Goal: Transaction & Acquisition: Purchase product/service

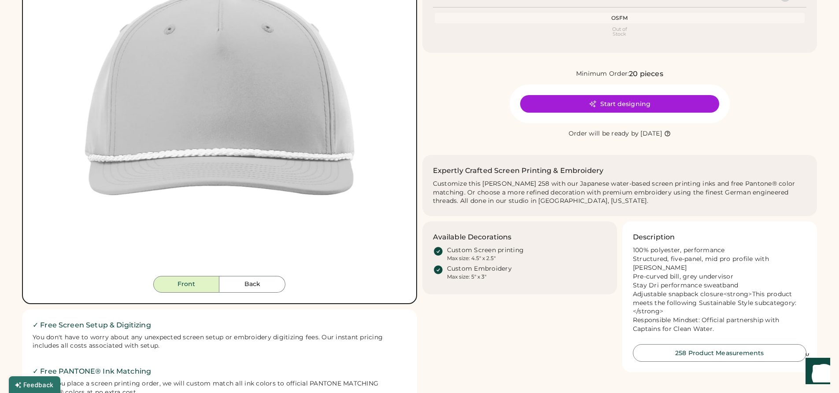
scroll to position [176, 0]
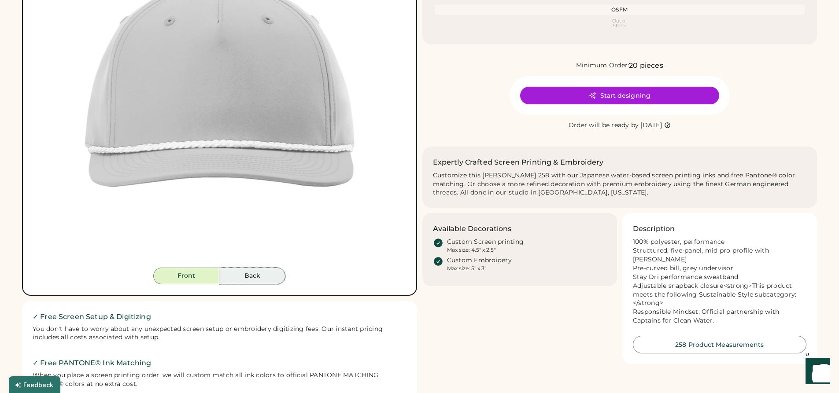
drag, startPoint x: 247, startPoint y: 277, endPoint x: 254, endPoint y: 276, distance: 6.7
click at [248, 276] on button "Back" at bounding box center [252, 276] width 66 height 17
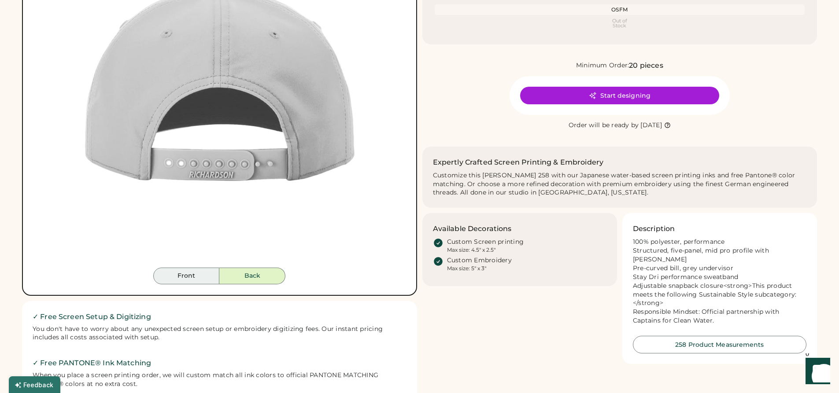
click at [195, 270] on button "Front" at bounding box center [186, 276] width 66 height 17
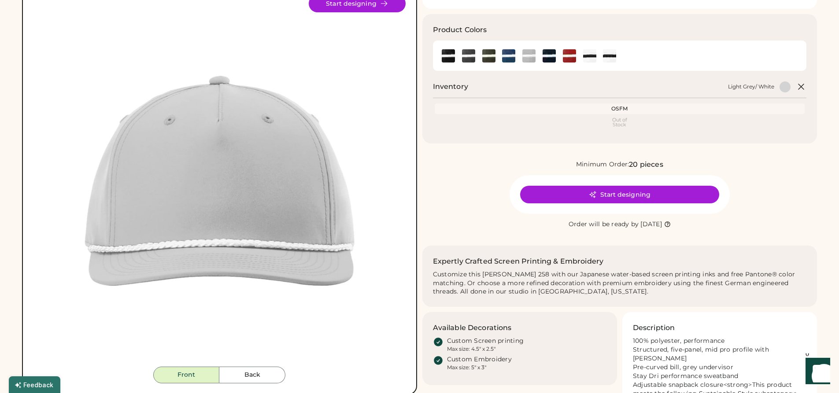
scroll to position [0, 0]
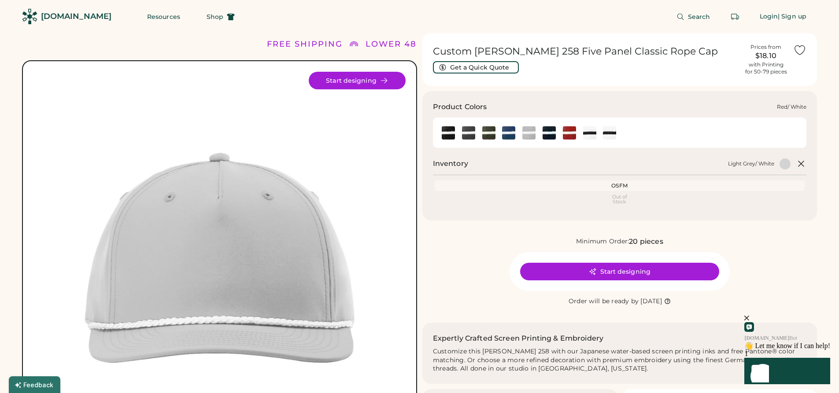
click at [564, 131] on img at bounding box center [569, 132] width 13 height 13
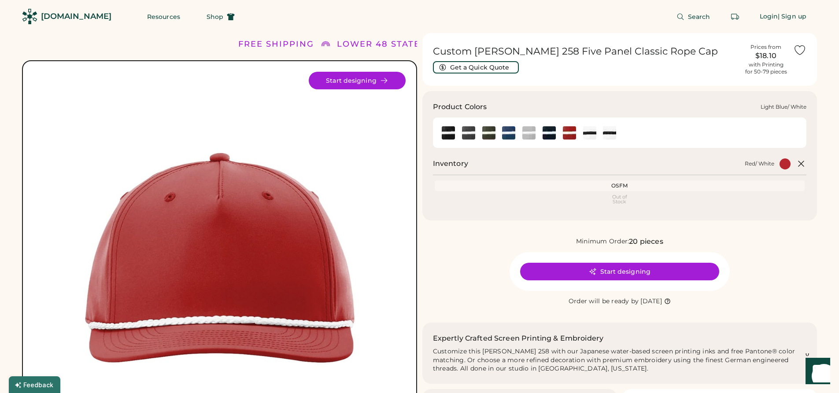
click at [509, 135] on img at bounding box center [508, 132] width 13 height 13
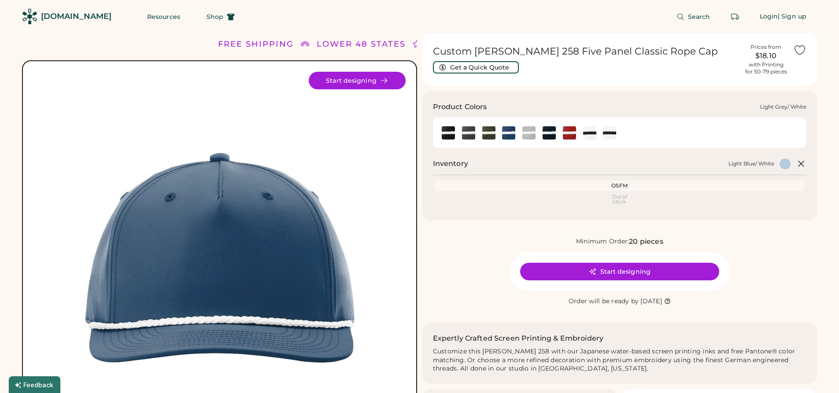
click at [530, 134] on img at bounding box center [528, 132] width 13 height 13
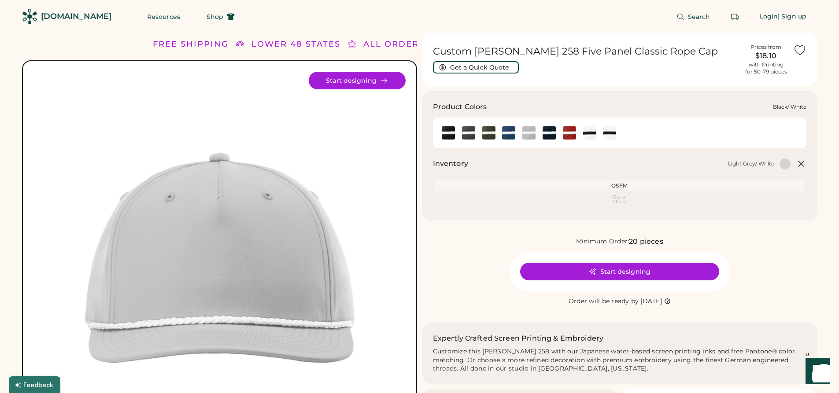
click at [450, 129] on img at bounding box center [448, 132] width 13 height 13
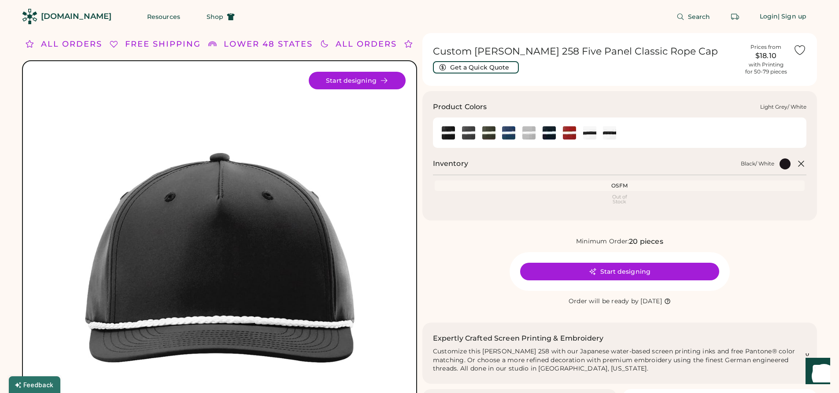
click at [528, 132] on img at bounding box center [528, 132] width 13 height 13
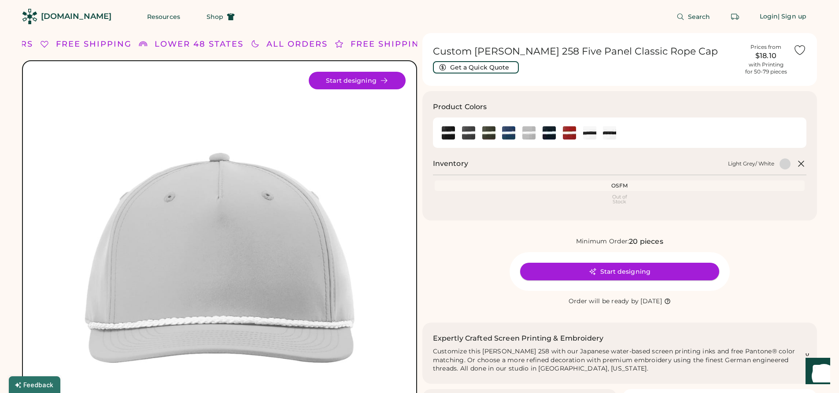
click at [609, 273] on button "Start designing" at bounding box center [619, 272] width 199 height 18
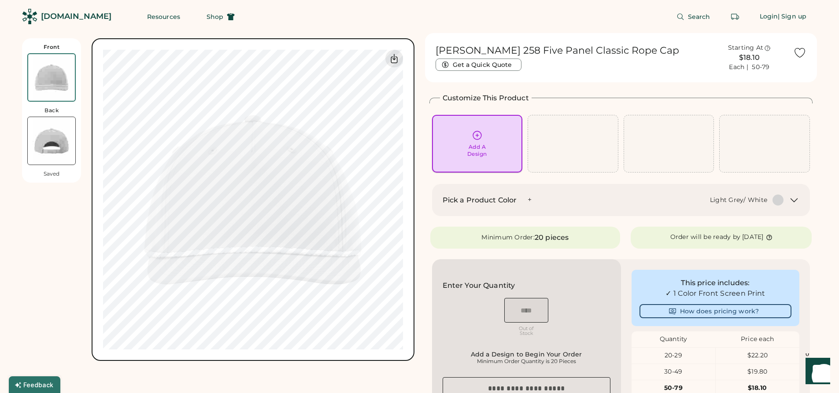
click at [502, 147] on div "Add A Design" at bounding box center [477, 144] width 78 height 28
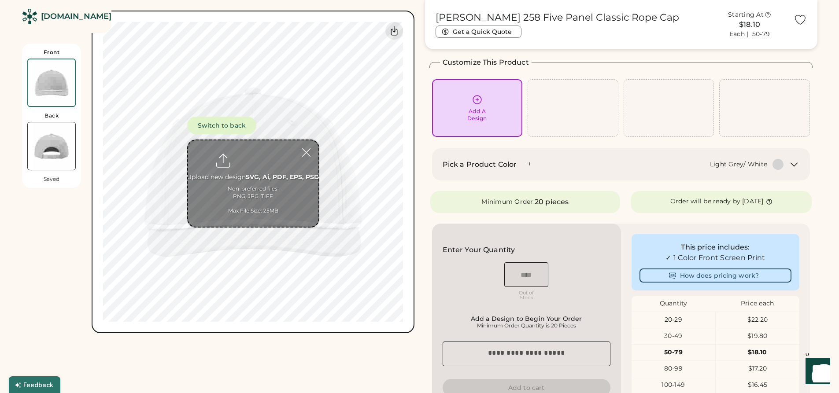
scroll to position [38, 0]
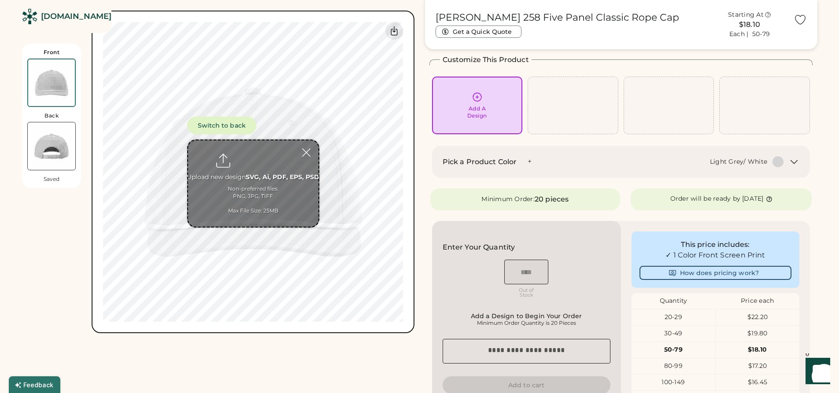
click at [250, 153] on input "file" at bounding box center [253, 183] width 130 height 86
type input "**********"
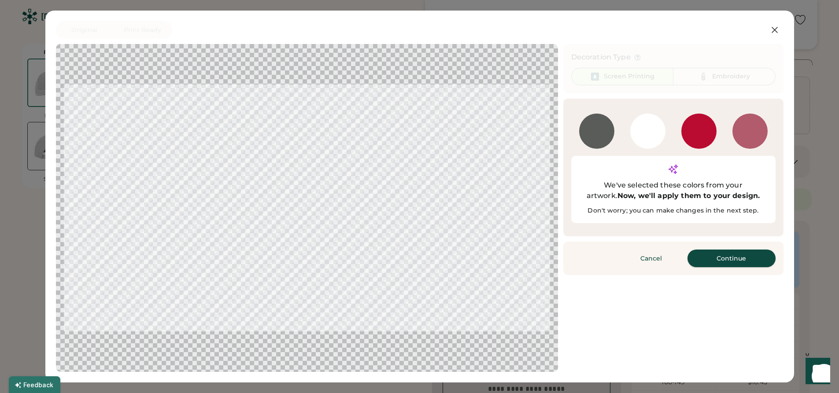
click at [732, 250] on button "Continue" at bounding box center [731, 259] width 88 height 18
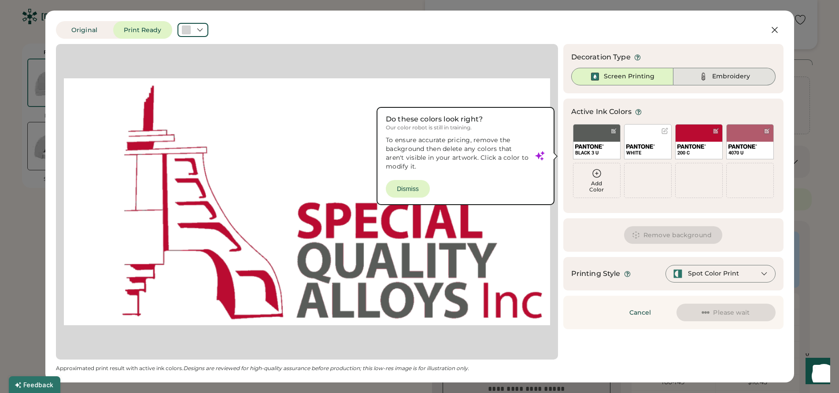
click at [698, 73] on div "Embroidery" at bounding box center [724, 77] width 102 height 18
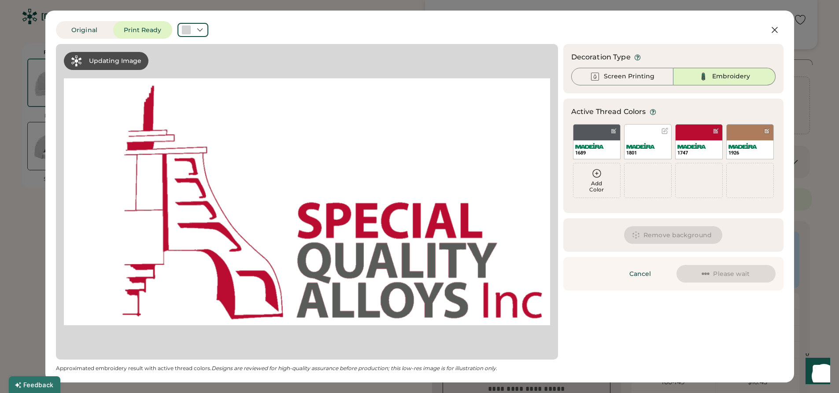
scroll to position [0, 0]
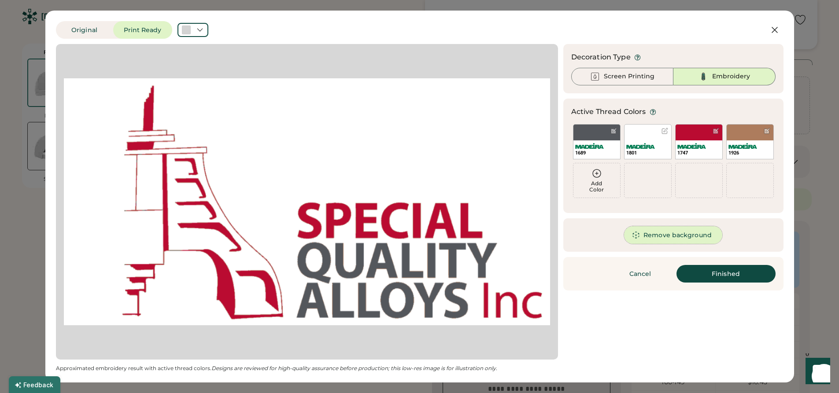
click at [684, 236] on button "Remove background" at bounding box center [673, 235] width 98 height 18
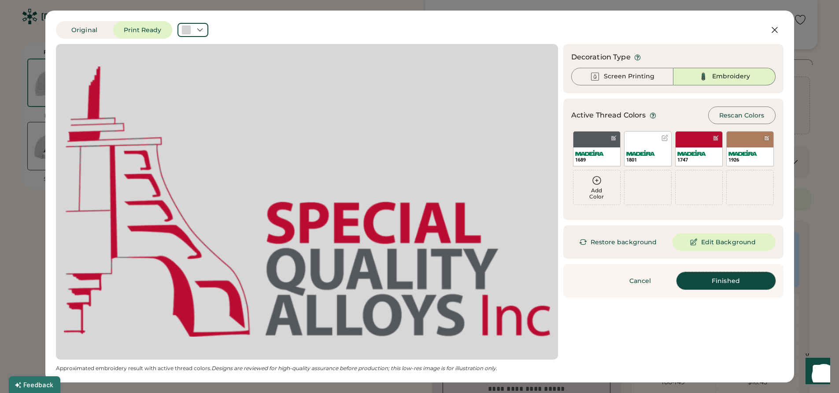
click at [704, 285] on button "Finished" at bounding box center [725, 281] width 99 height 18
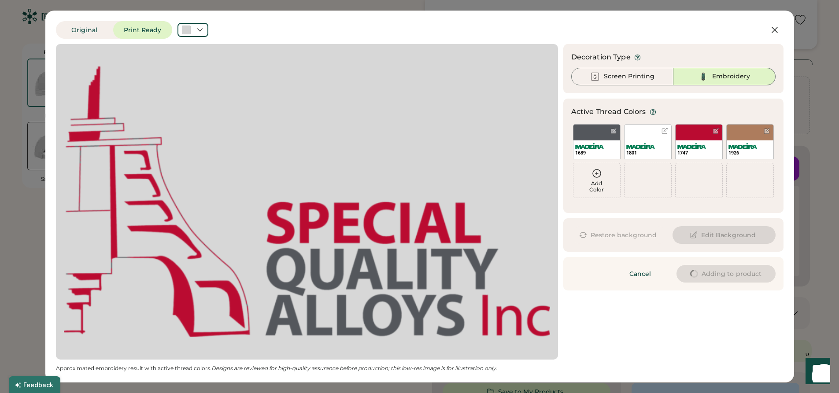
type input "****"
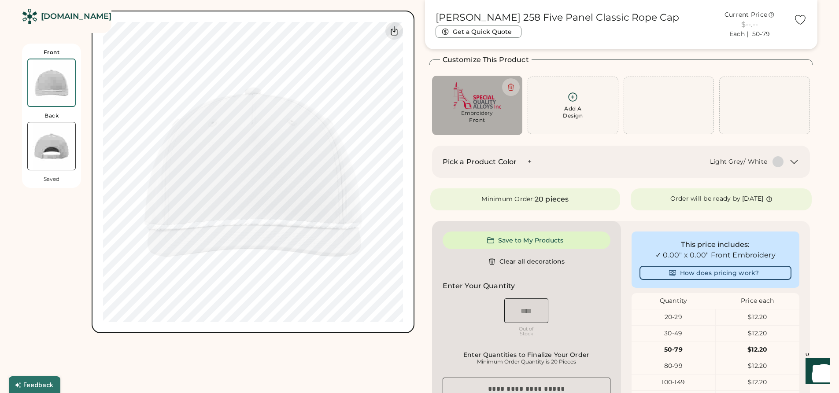
type input "****"
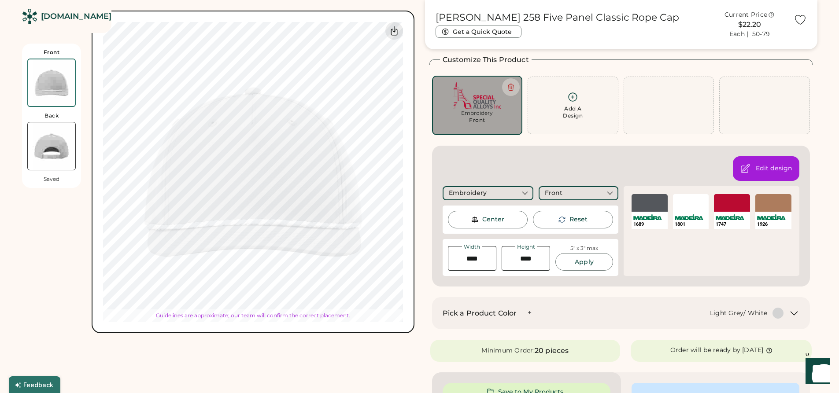
type input "****"
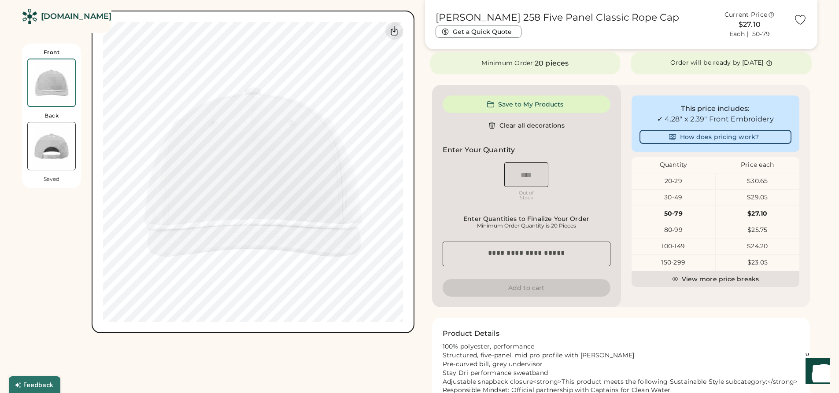
scroll to position [170, 0]
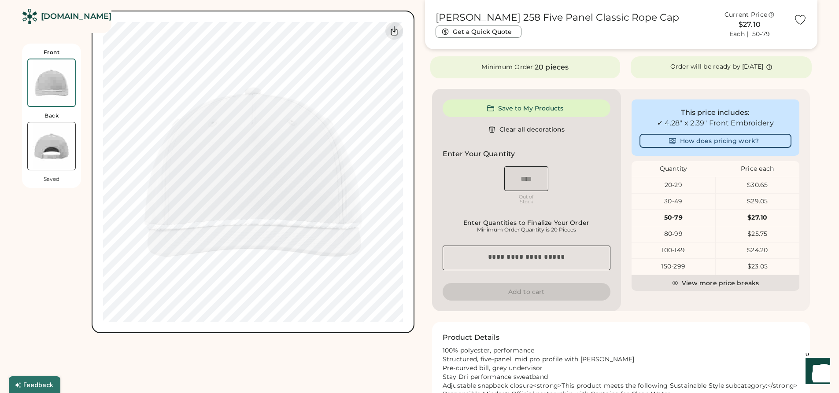
type input "****"
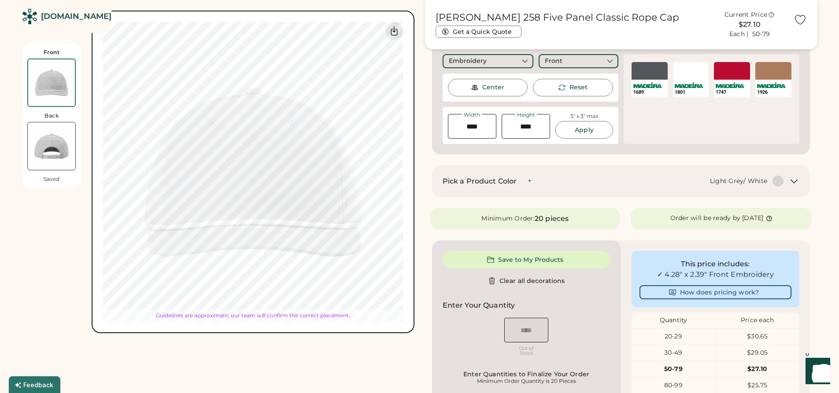
type input "****"
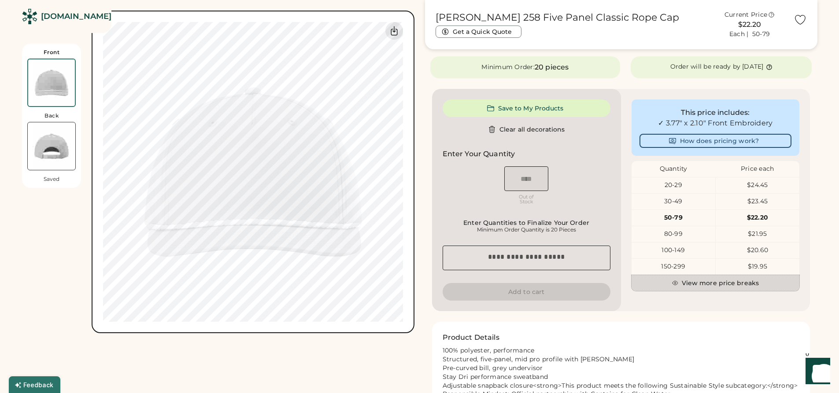
click at [715, 284] on button "View more price breaks" at bounding box center [715, 283] width 168 height 16
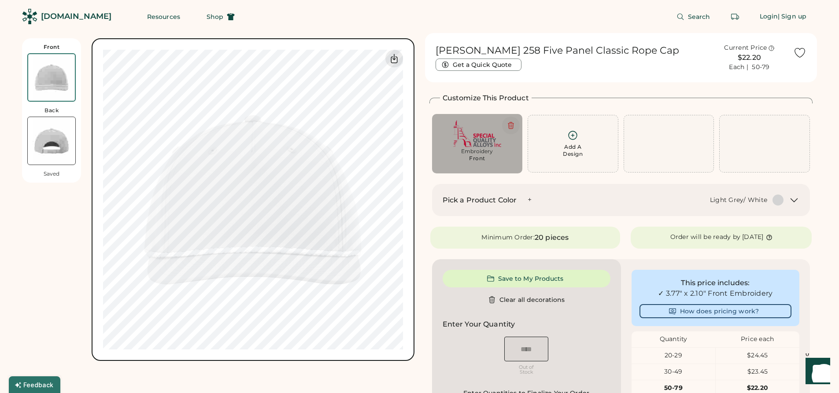
scroll to position [44, 0]
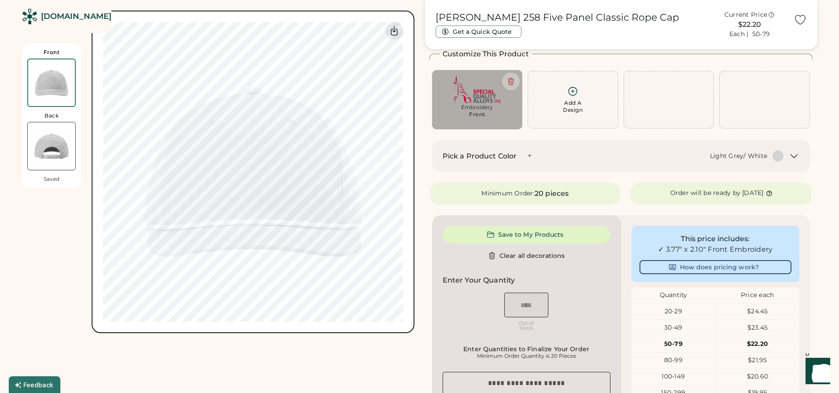
click at [791, 155] on icon at bounding box center [794, 157] width 7 height 4
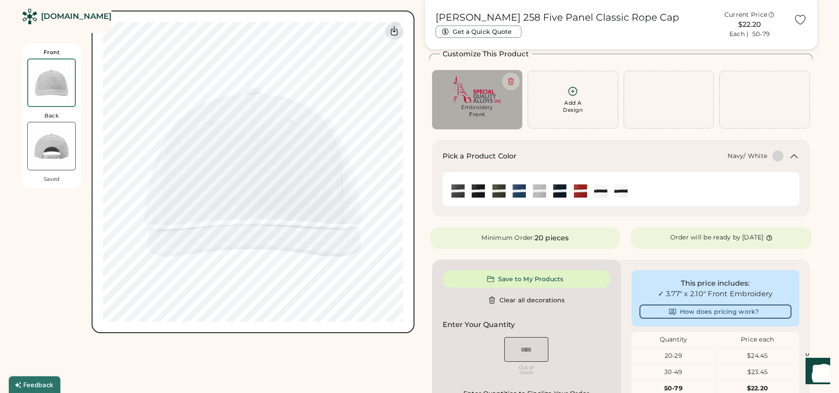
click at [562, 189] on img at bounding box center [559, 190] width 13 height 13
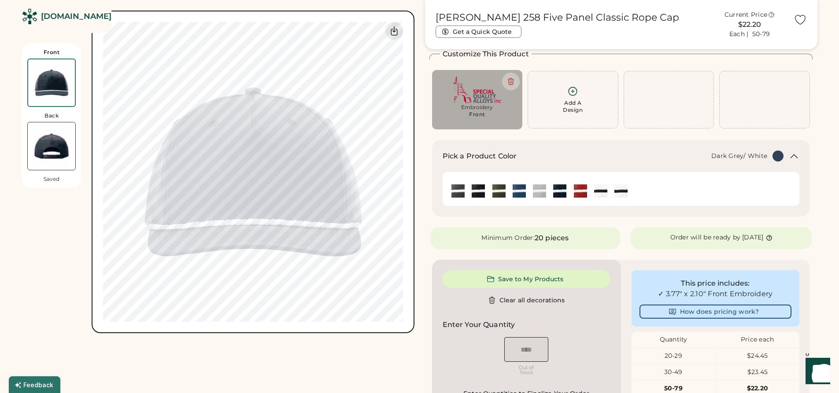
click at [451, 191] on div at bounding box center [458, 191] width 14 height 14
click at [465, 190] on div at bounding box center [458, 191] width 20 height 14
click at [461, 190] on img at bounding box center [457, 190] width 13 height 13
click at [474, 190] on img at bounding box center [478, 190] width 13 height 13
click at [599, 192] on img at bounding box center [600, 190] width 13 height 13
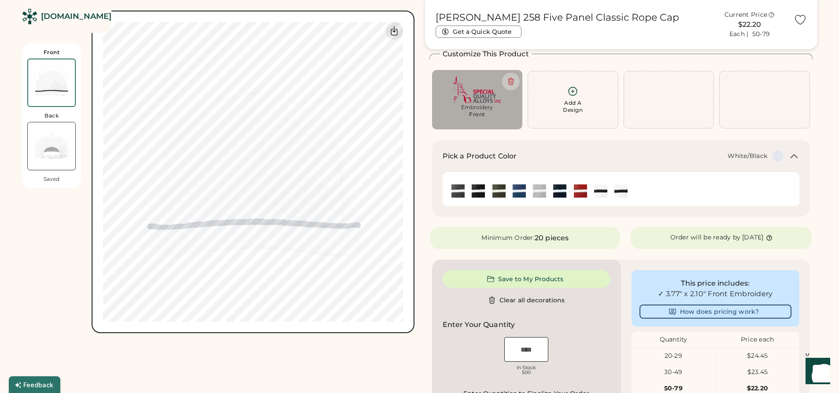
click at [621, 193] on img at bounding box center [620, 190] width 13 height 13
click at [539, 192] on img at bounding box center [539, 190] width 13 height 13
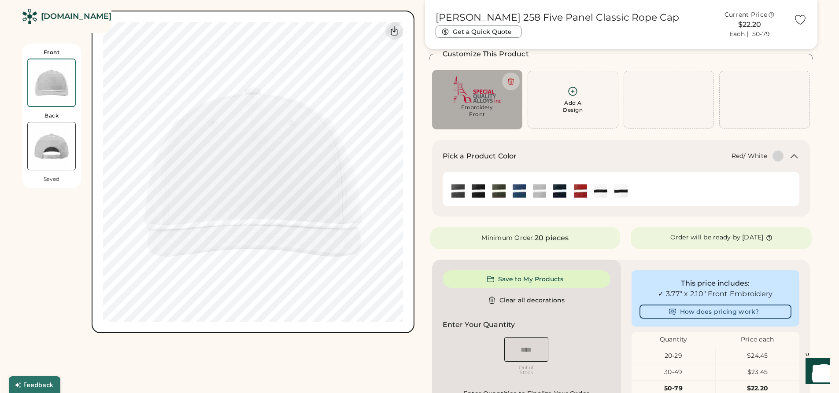
click at [584, 194] on img at bounding box center [580, 190] width 13 height 13
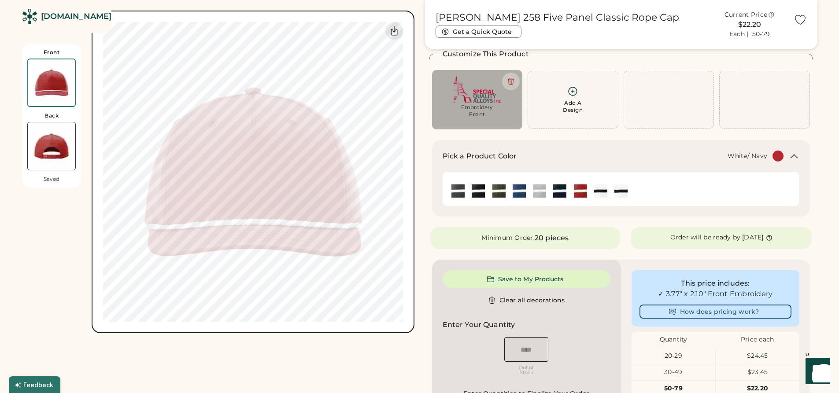
click at [597, 194] on img at bounding box center [600, 190] width 13 height 13
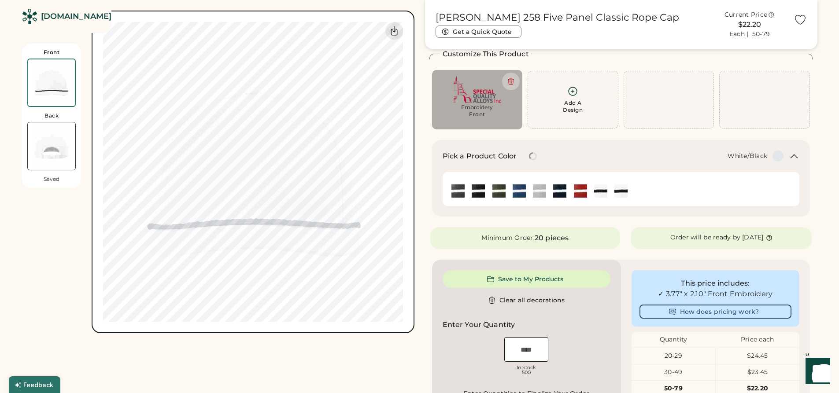
click at [627, 192] on img at bounding box center [620, 190] width 13 height 13
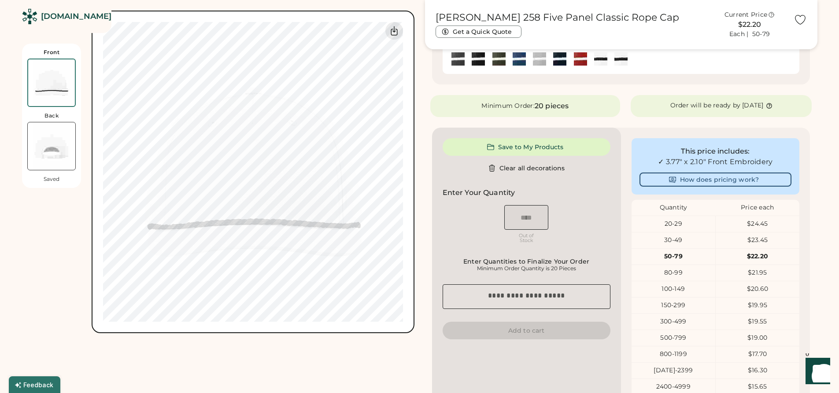
scroll to position [88, 0]
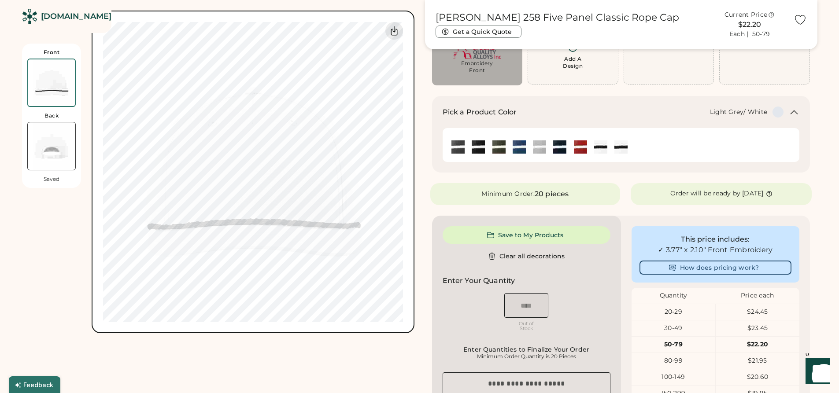
click at [546, 149] on img at bounding box center [539, 146] width 13 height 13
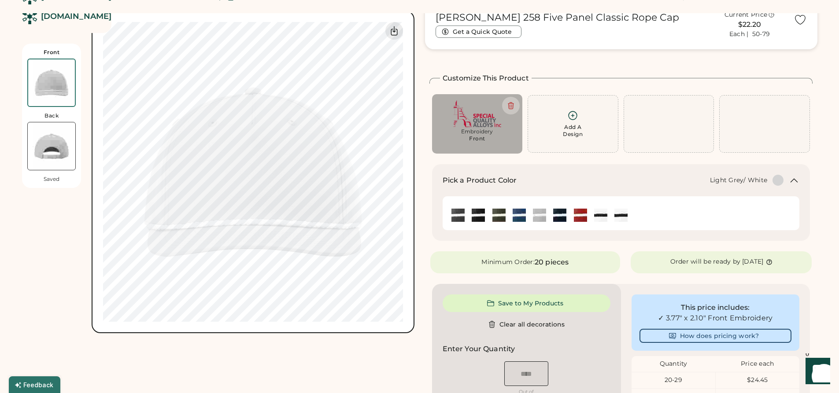
scroll to position [0, 0]
